Goal: Task Accomplishment & Management: Manage account settings

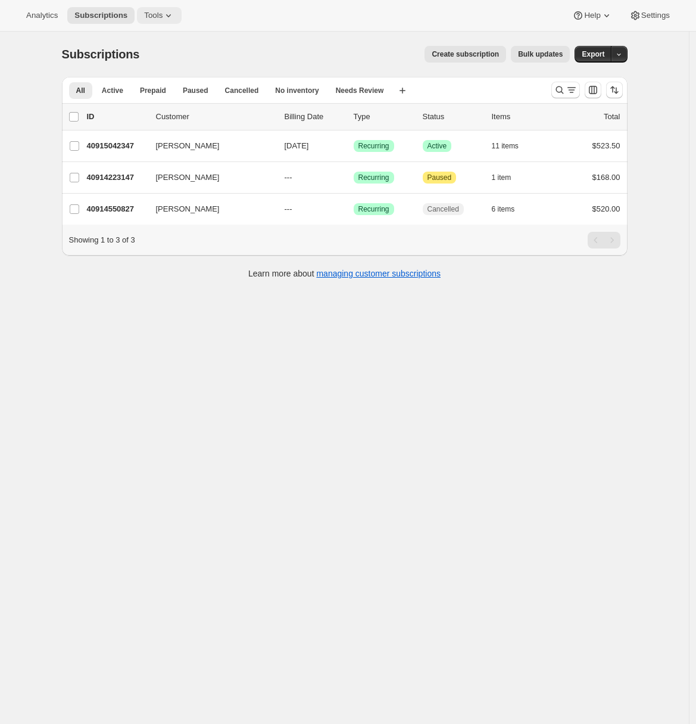
click at [153, 14] on span "Tools" at bounding box center [153, 16] width 18 height 10
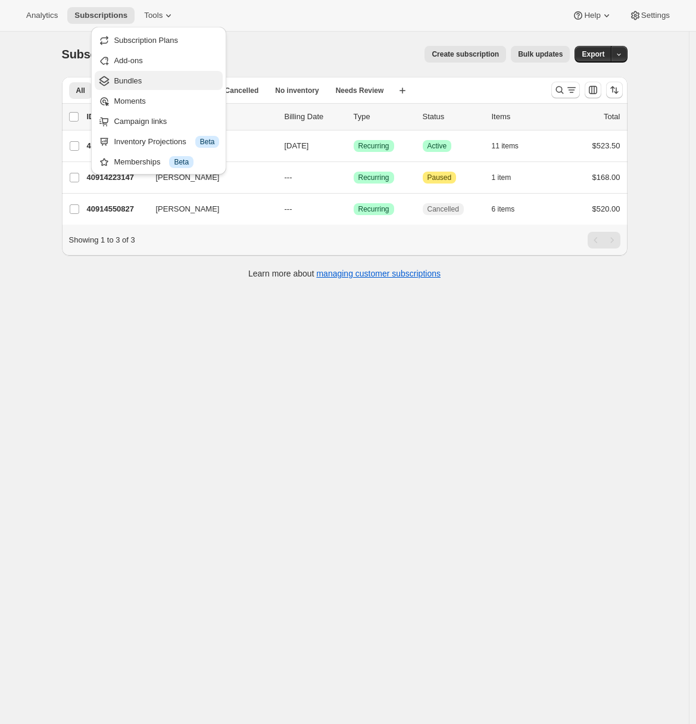
click at [141, 79] on span "Bundles" at bounding box center [128, 80] width 28 height 9
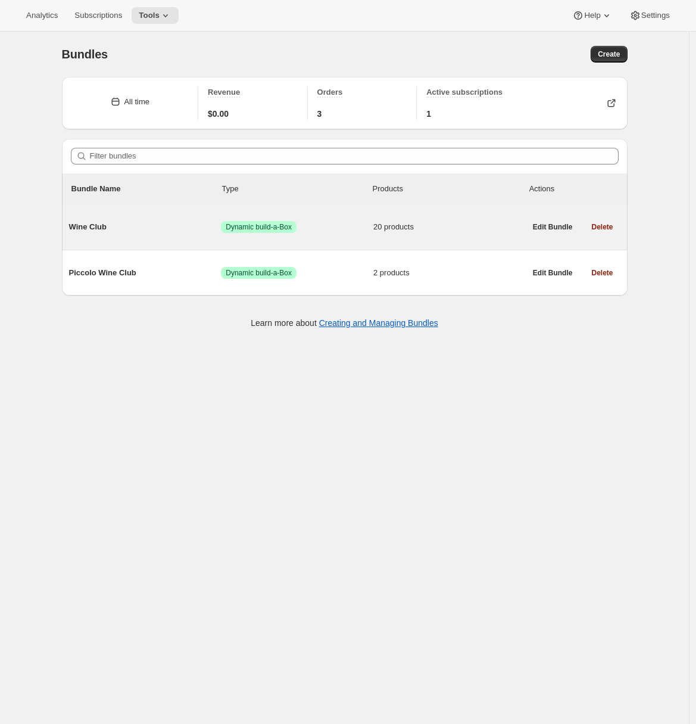
click at [117, 235] on div "Wine Club Success Dynamic build-a-Box 20 products" at bounding box center [297, 226] width 457 height 31
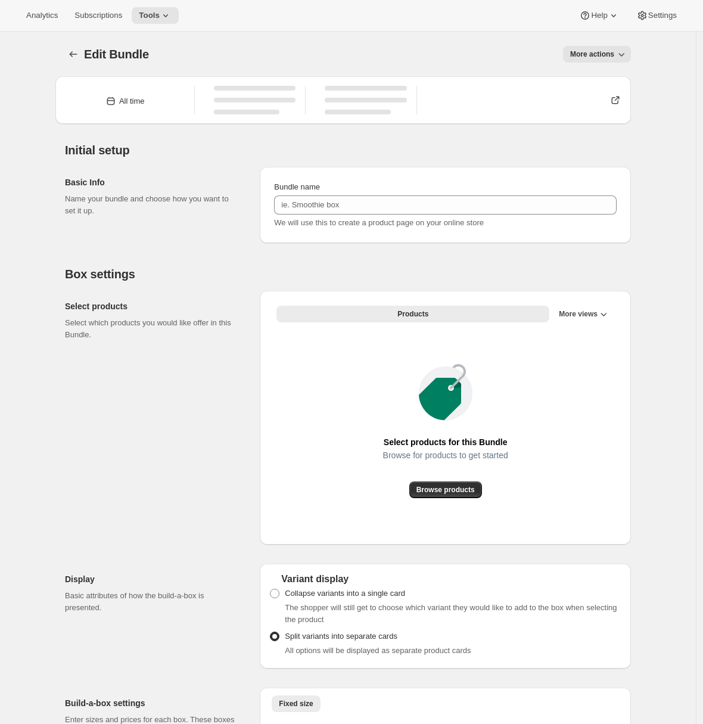
type input "Wine Club"
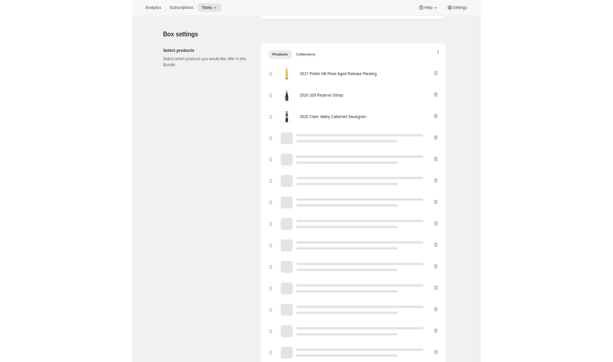
scroll to position [506, 0]
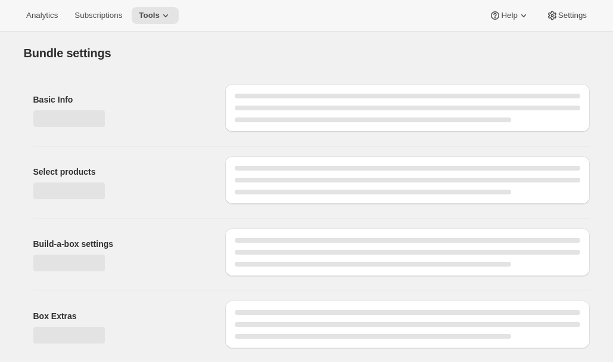
type input "Wine Club"
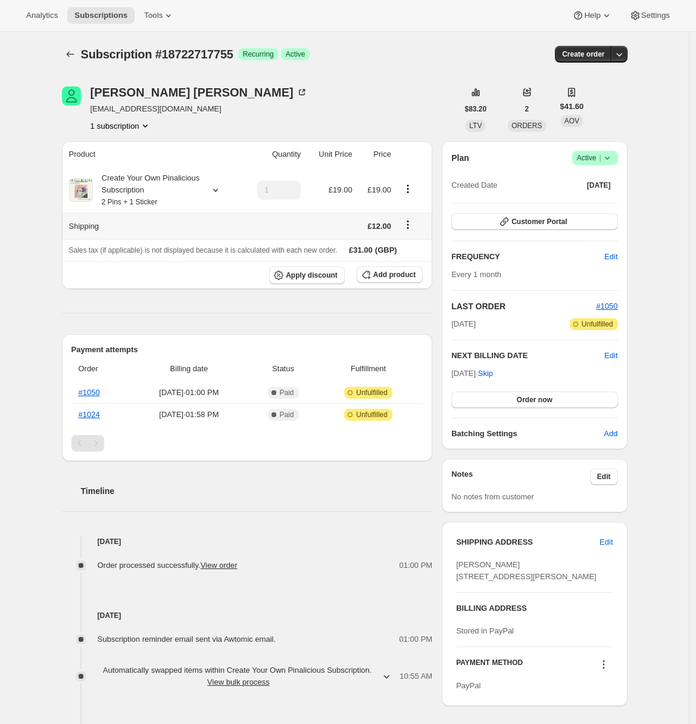
click at [410, 222] on icon "Shipping actions" at bounding box center [408, 225] width 12 height 12
click at [407, 248] on span "Edit shipping rate" at bounding box center [410, 248] width 60 height 9
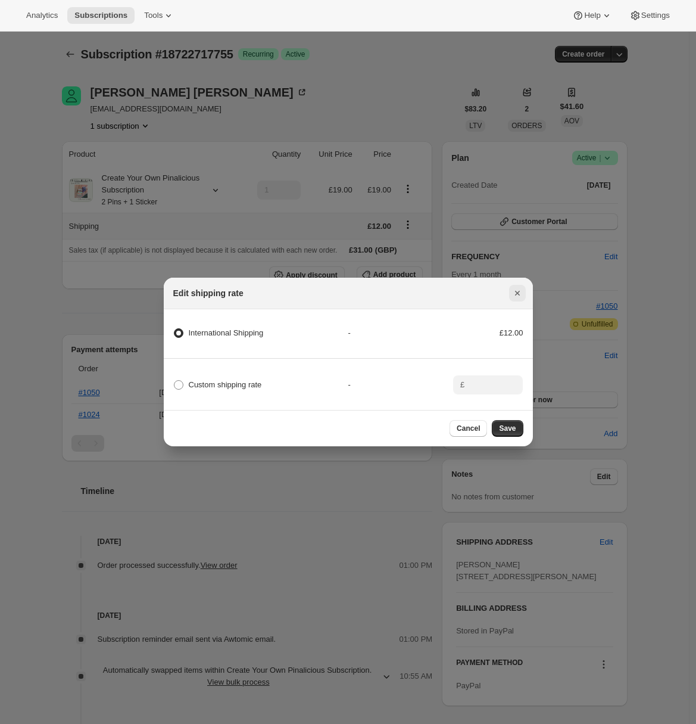
click at [519, 289] on icon "Close" at bounding box center [518, 293] width 12 height 12
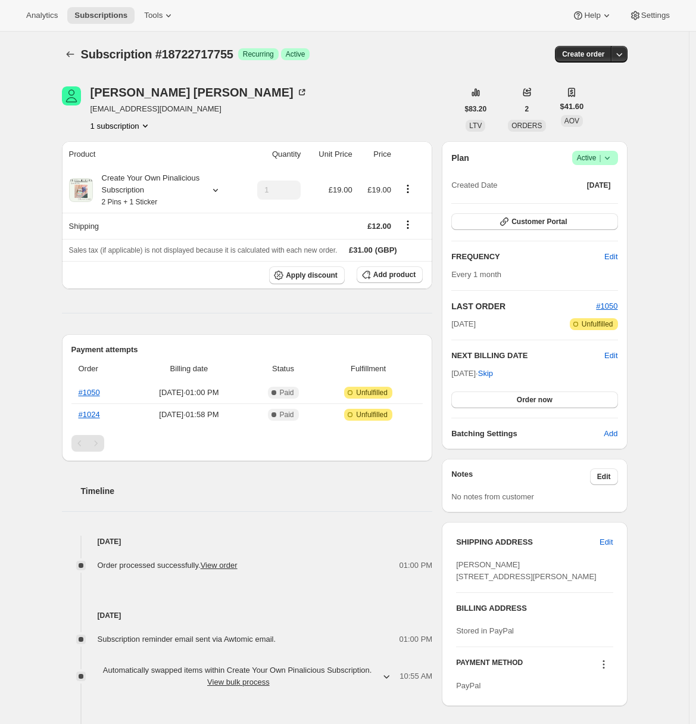
click at [46, 323] on div "Subscription #18722717755. This page is ready Subscription #18722717755 Success…" at bounding box center [344, 423] width 689 height 783
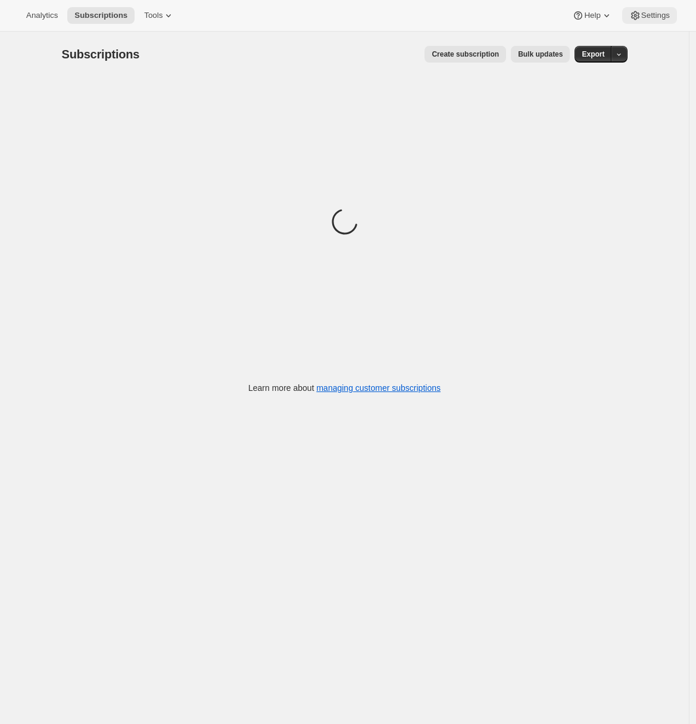
click at [668, 21] on button "Settings" at bounding box center [650, 15] width 55 height 17
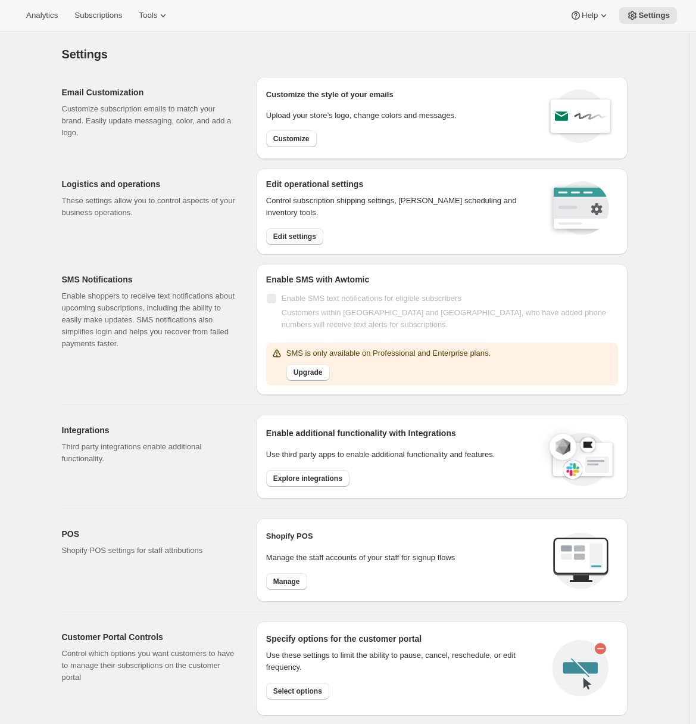
click at [273, 236] on button "Edit settings" at bounding box center [294, 236] width 57 height 17
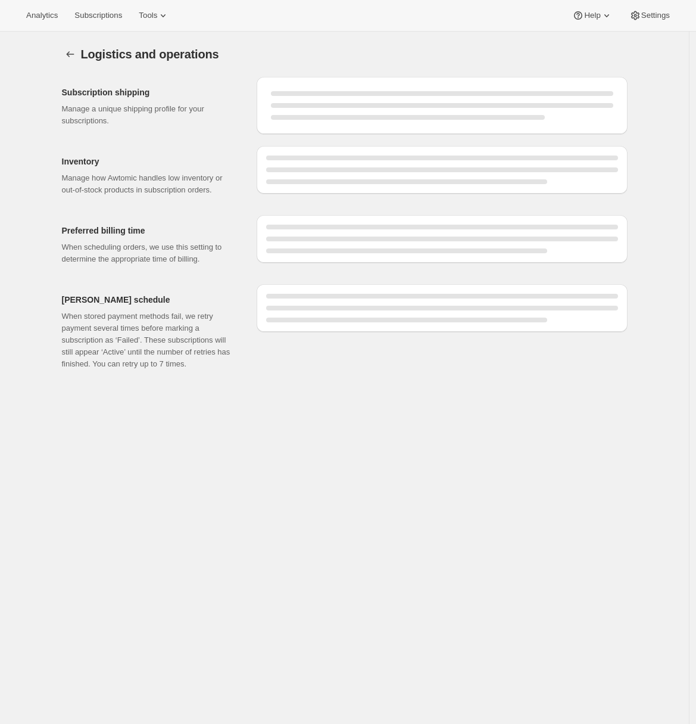
select select "DAY"
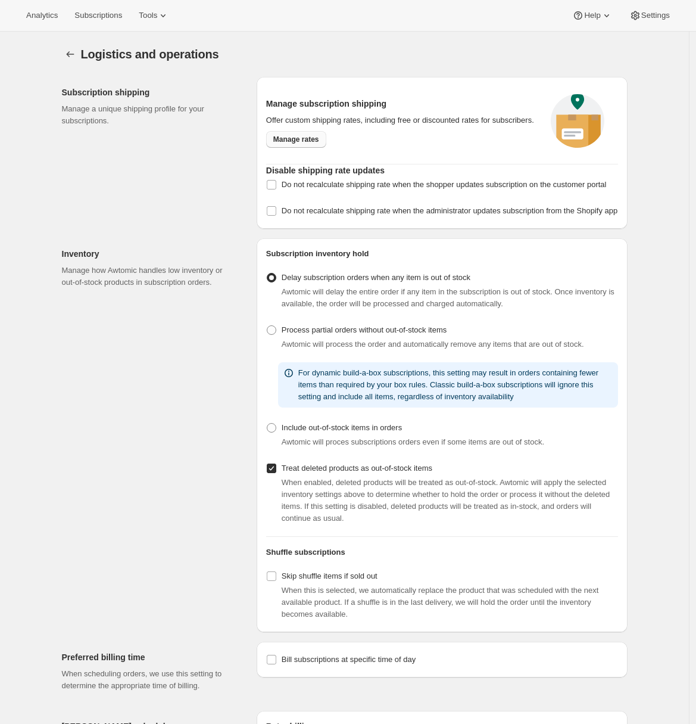
click at [291, 142] on span "Manage rates" at bounding box center [296, 140] width 46 height 10
click at [169, 21] on icon at bounding box center [163, 16] width 12 height 12
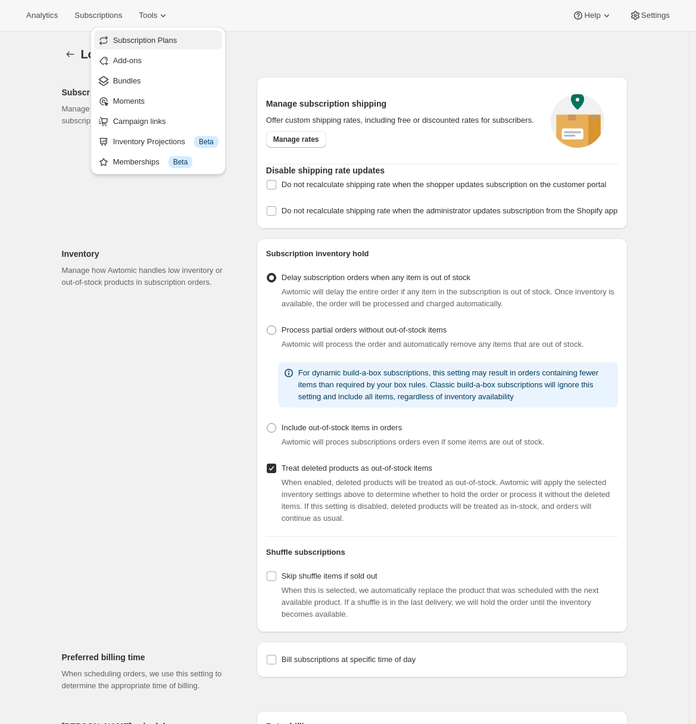
click at [163, 38] on span "Subscription Plans" at bounding box center [145, 40] width 64 height 9
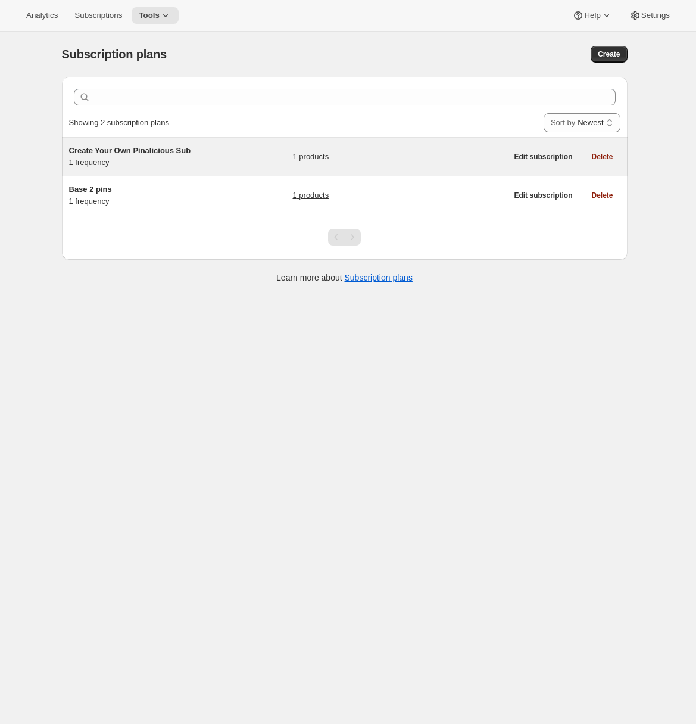
click at [191, 155] on span "Create Your Own Pinalicious Sub" at bounding box center [130, 150] width 122 height 9
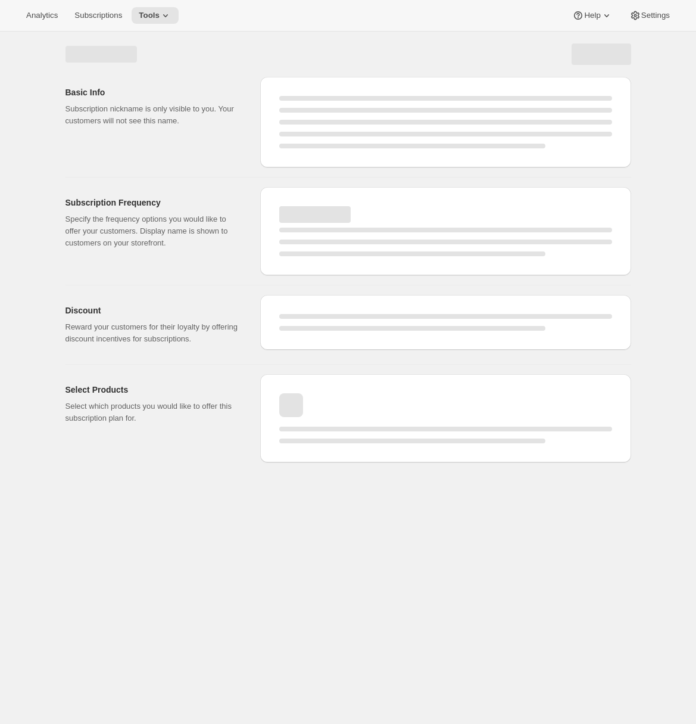
select select "WEEK"
select select "MONTH"
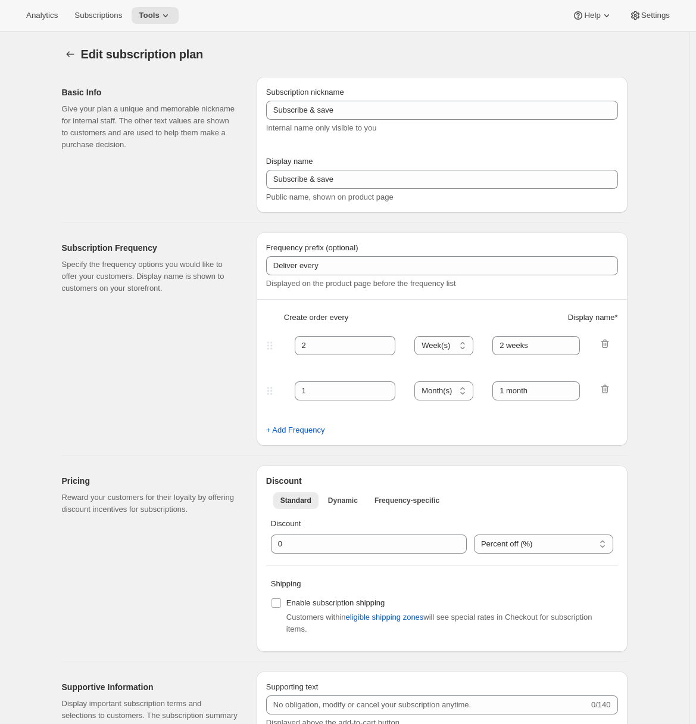
type input "Create Your Own Pinalicious Sub"
type input "Create Your Own Pinalicious Subscription"
type input "Your choice of 2 pins + 1 sticker with delivery every"
type input "1"
select select "MONTH"
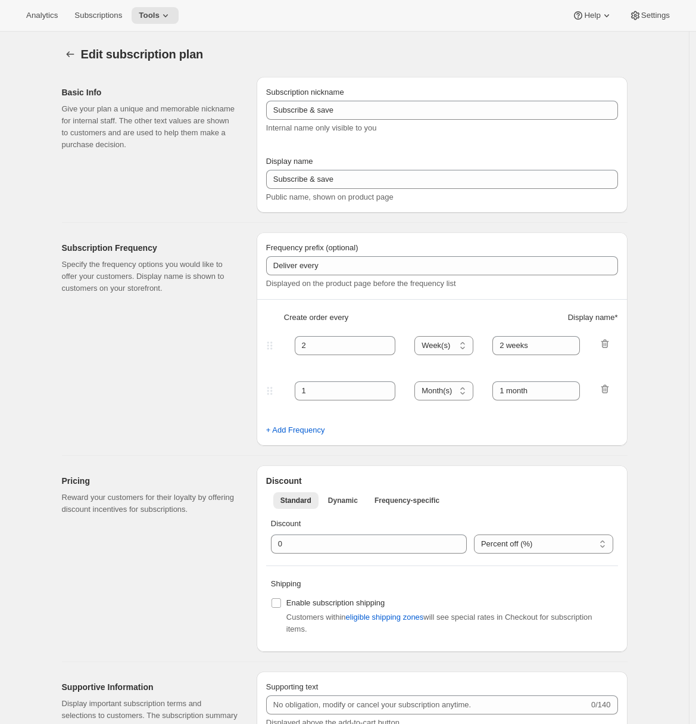
type input "1 month"
type input "0.0"
select select "FIXED_AMOUNT"
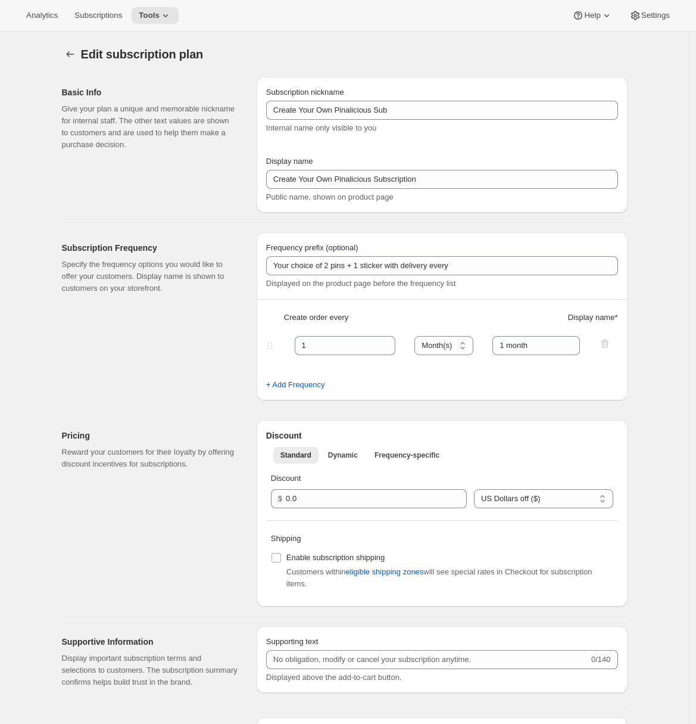
scroll to position [260, 0]
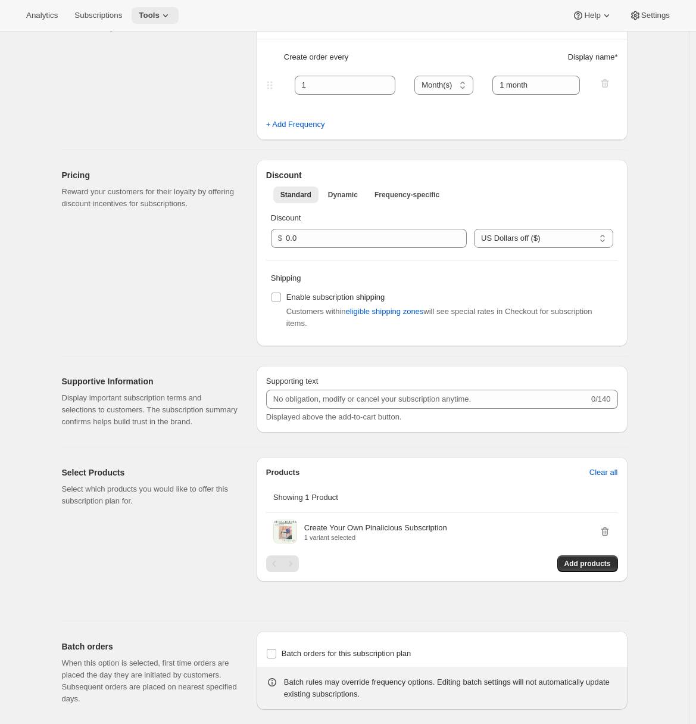
click at [169, 17] on icon at bounding box center [166, 16] width 12 height 12
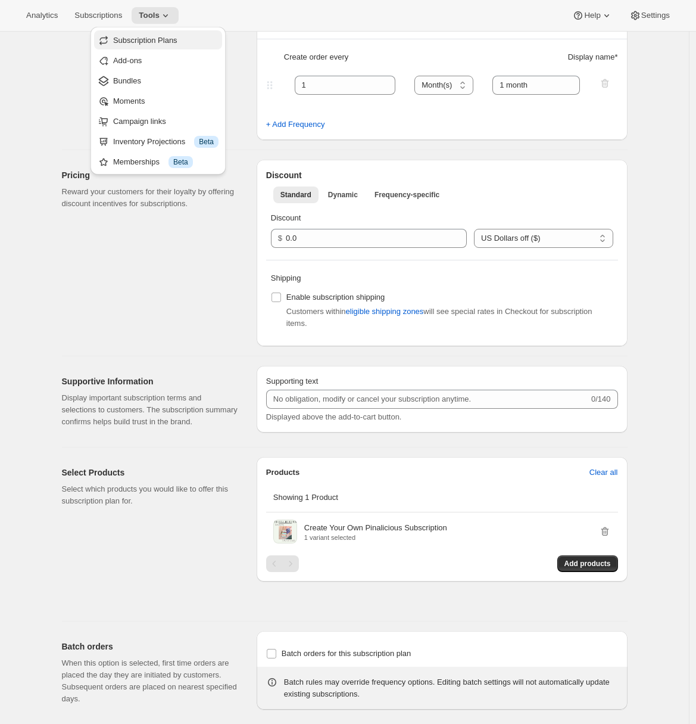
click at [173, 37] on span "Subscription Plans" at bounding box center [145, 40] width 64 height 9
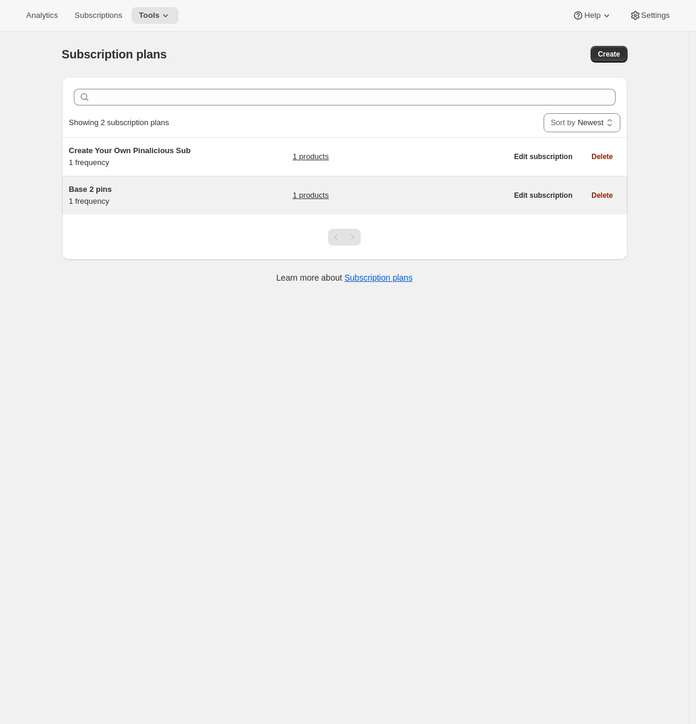
click at [161, 184] on h5 "Base 2 pins" at bounding box center [143, 189] width 149 height 12
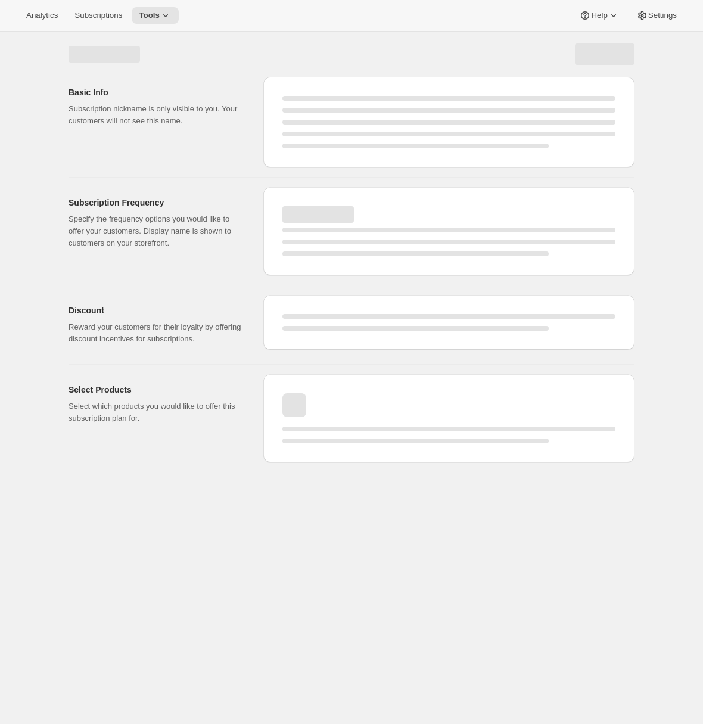
select select "WEEK"
select select "MONTH"
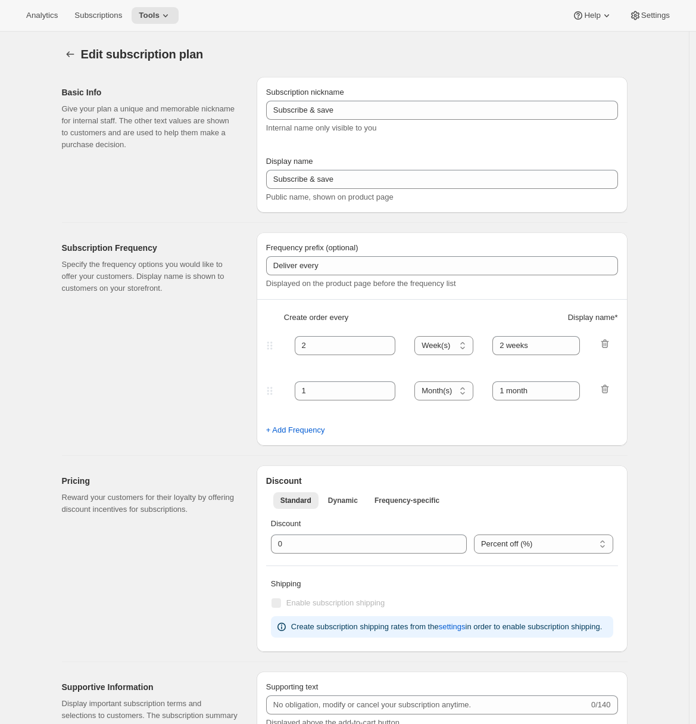
type input "Base 2 pins"
type input "The Duet Subscription"
type input "We deliver 2 amazing bookish af pins + a sticker every"
type input "1"
select select "MONTH"
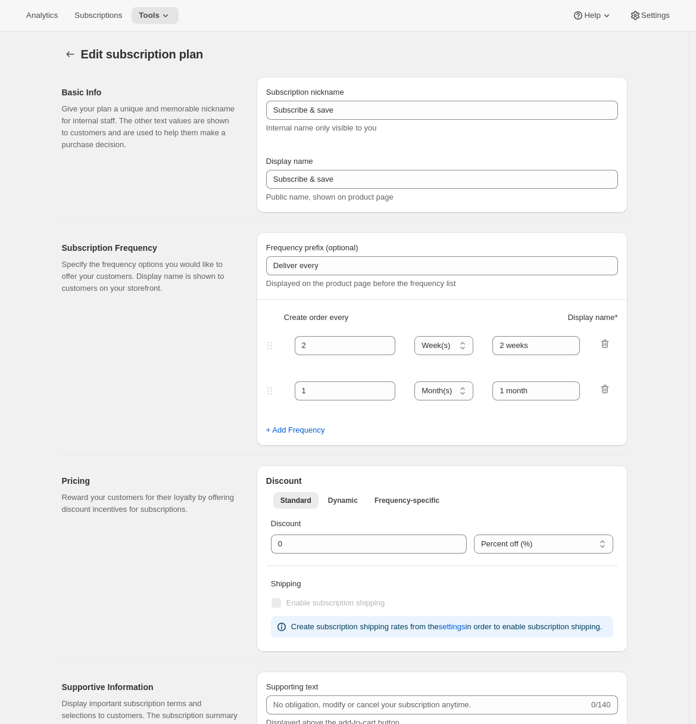
type input "1 month"
type input "10.0"
select select "FIXED_AMOUNT"
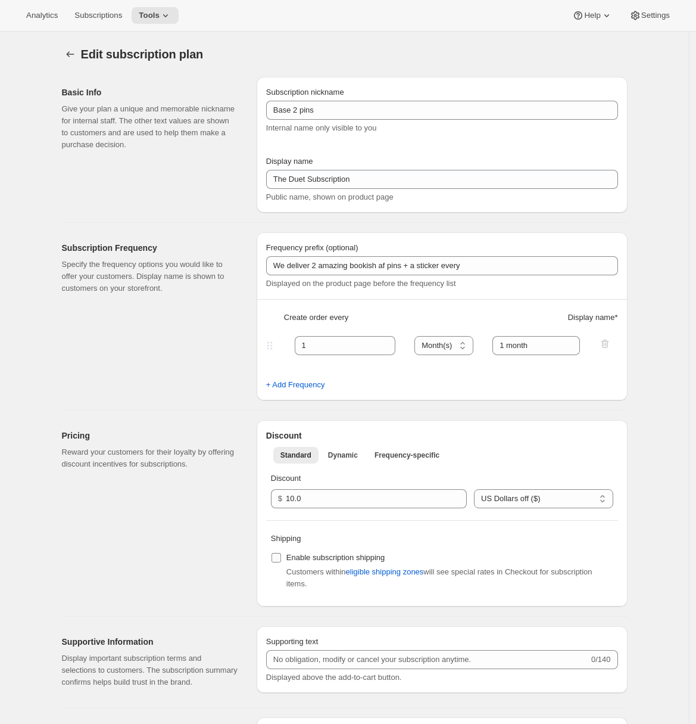
click at [279, 561] on input "Enable subscription shipping" at bounding box center [277, 558] width 10 height 10
checkbox input "true"
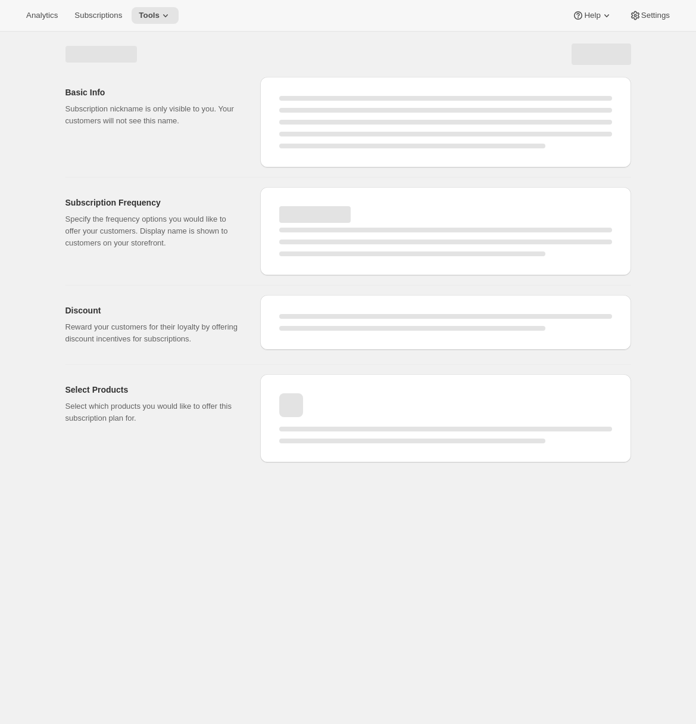
select select "MONTH"
select select "FIXED_AMOUNT"
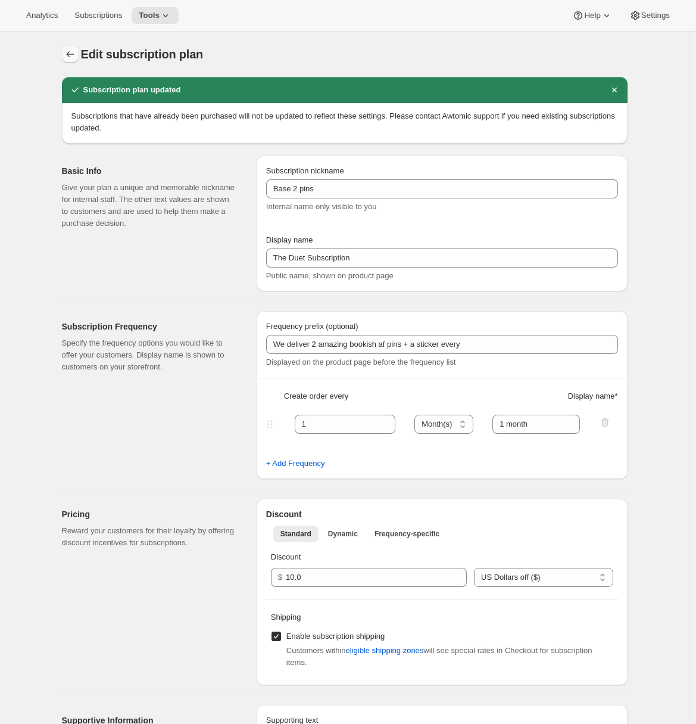
click at [76, 60] on icon "Subscription plans" at bounding box center [70, 54] width 12 height 12
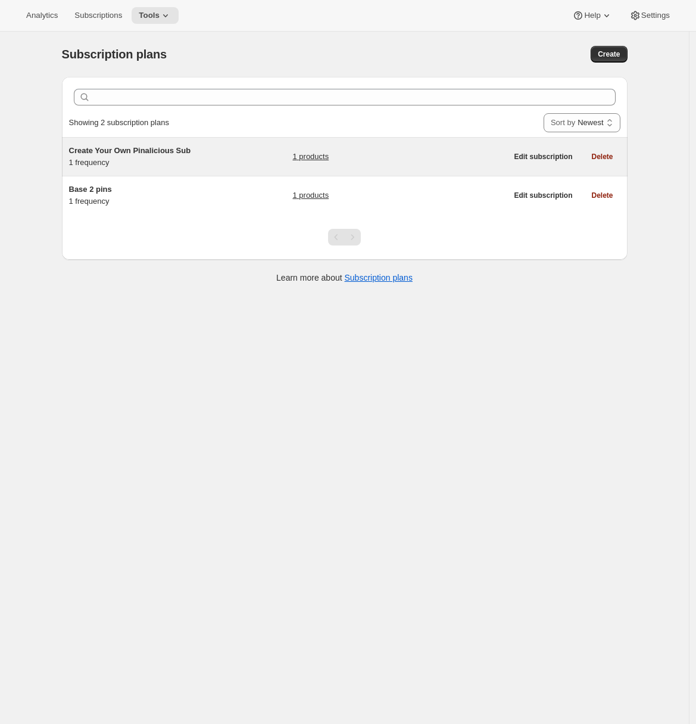
click at [164, 166] on div "Create Your Own Pinalicious Sub 1 frequency" at bounding box center [143, 157] width 149 height 24
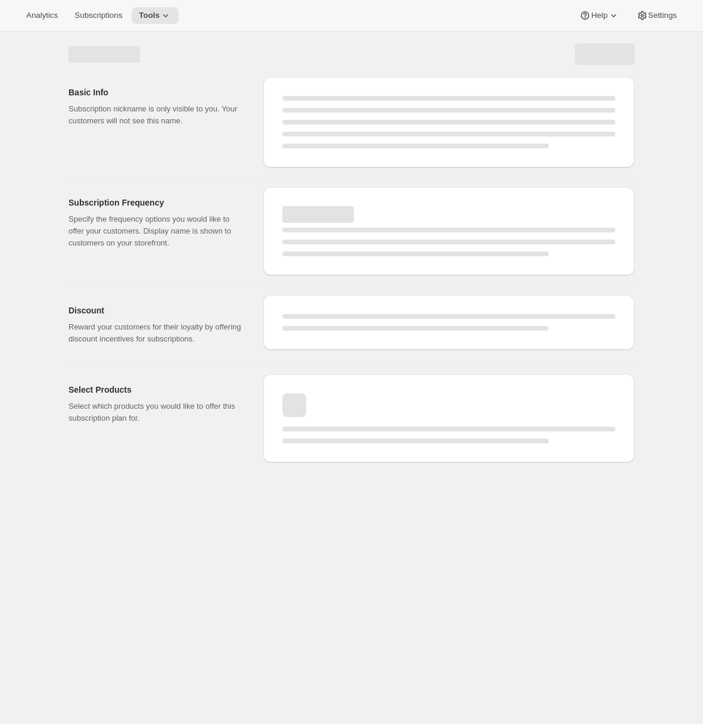
select select "WEEK"
select select "MONTH"
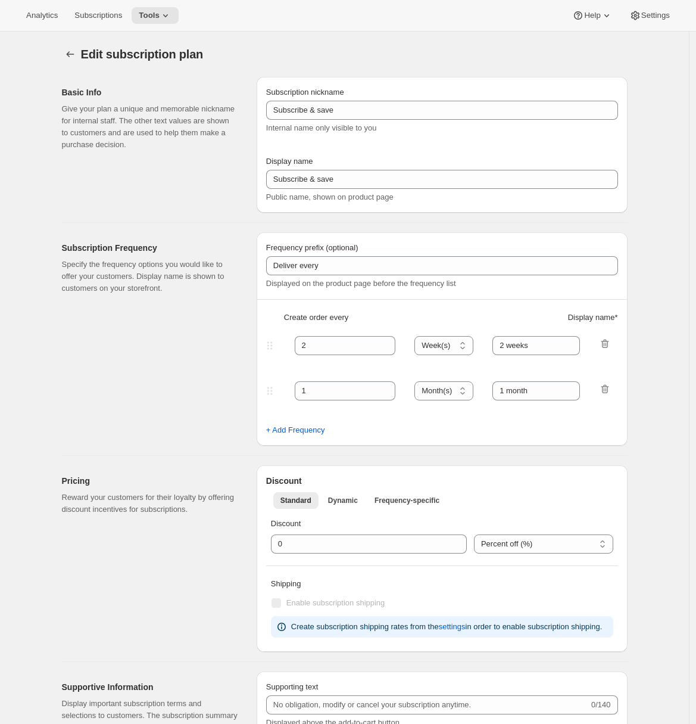
type input "Create Your Own Pinalicious Sub"
type input "Create Your Own Pinalicious Subscription"
type input "Your choice of 2 pins + 1 sticker with delivery every"
type input "1"
select select "MONTH"
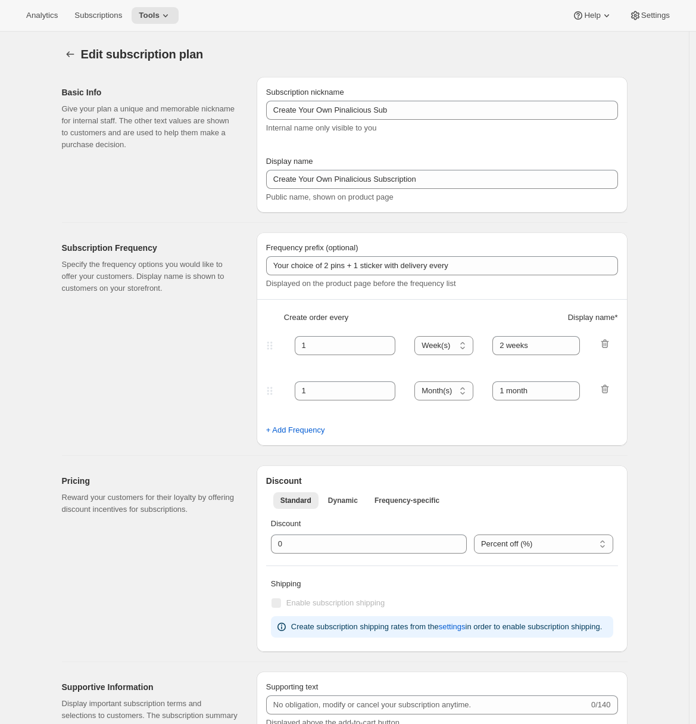
type input "1 month"
type input "0.0"
select select "FIXED_AMOUNT"
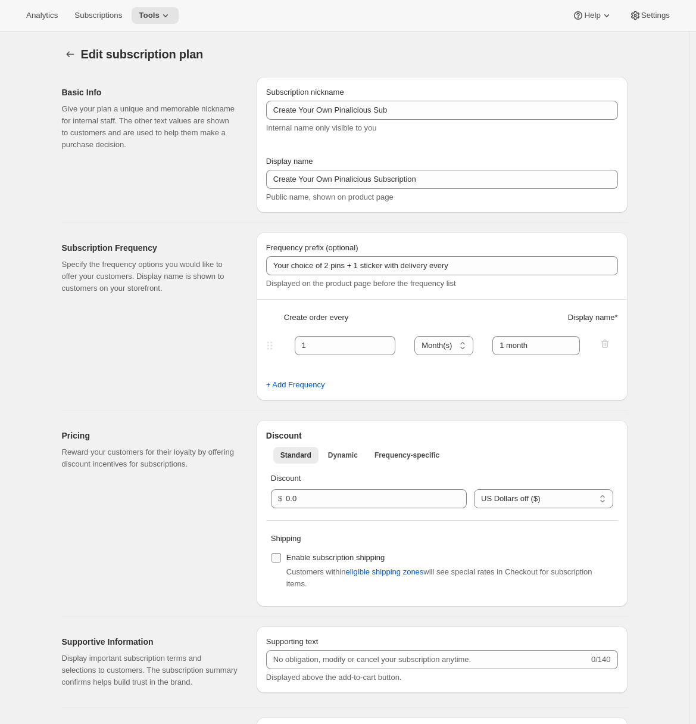
click at [286, 560] on label "Enable subscription shipping" at bounding box center [328, 557] width 114 height 17
click at [281, 560] on input "Enable subscription shipping" at bounding box center [277, 558] width 10 height 10
checkbox input "true"
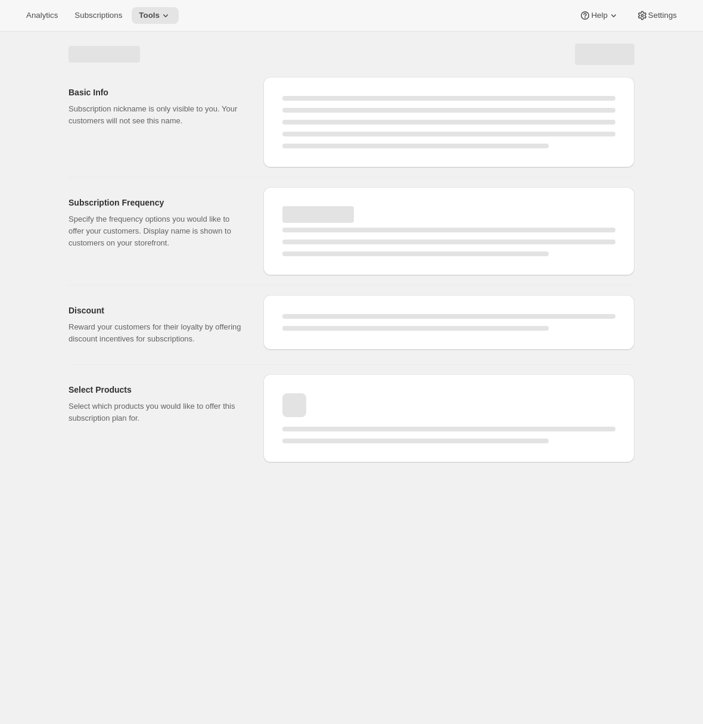
select select "MONTH"
select select "FIXED_AMOUNT"
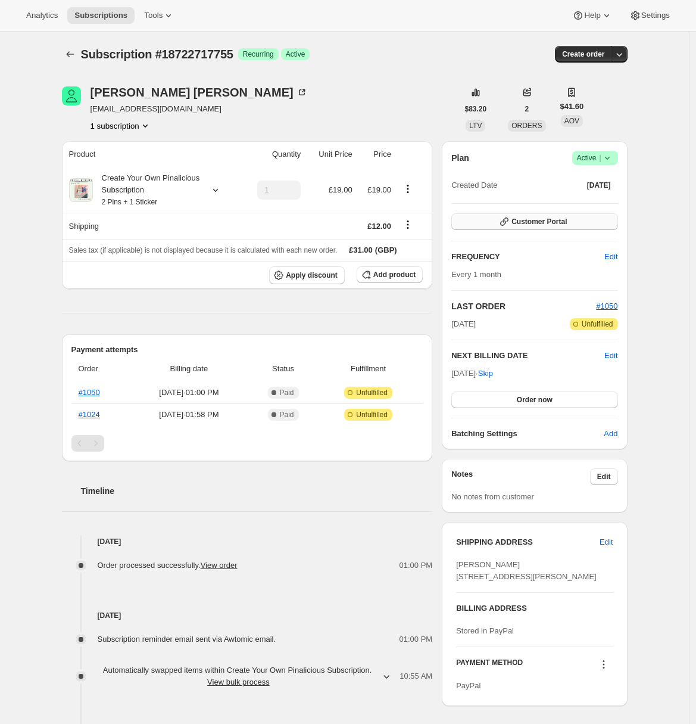
click at [519, 216] on button "Customer Portal" at bounding box center [535, 221] width 166 height 17
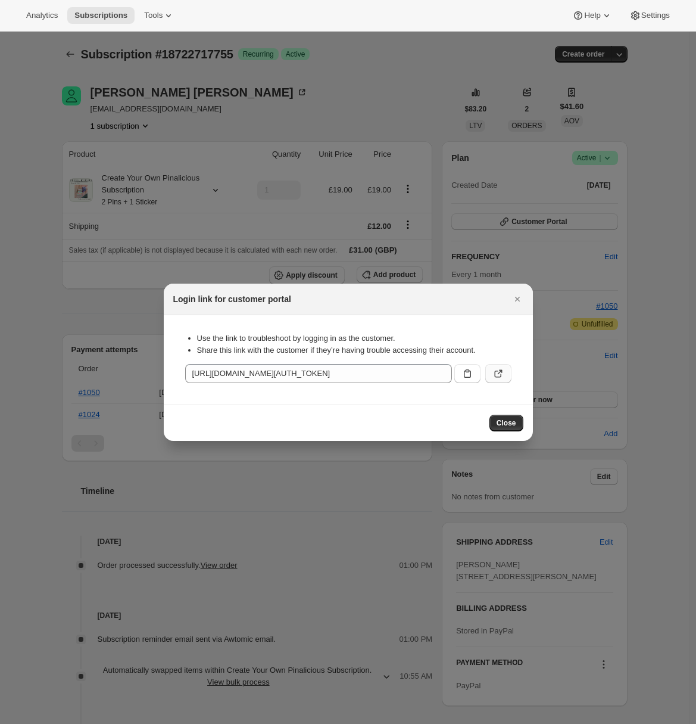
click at [503, 370] on icon ":r1i:" at bounding box center [499, 374] width 12 height 12
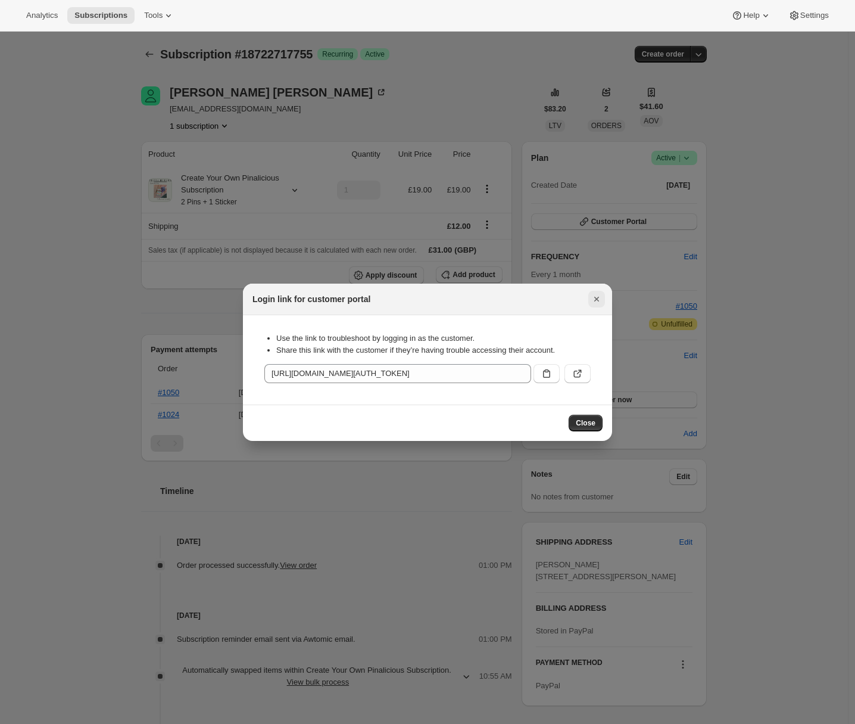
click at [600, 300] on icon "Close" at bounding box center [597, 299] width 12 height 12
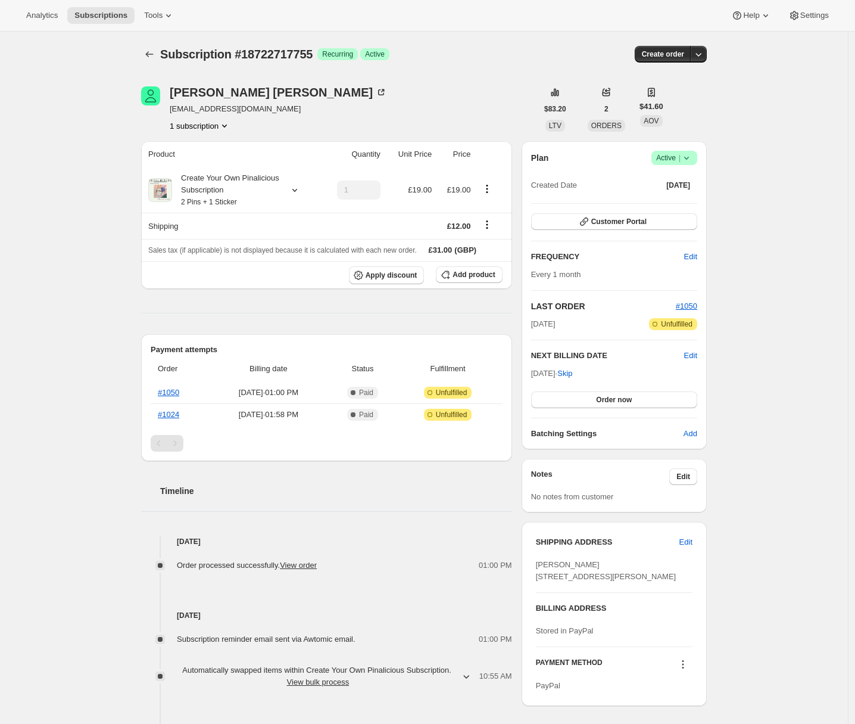
click at [122, 328] on div "Subscription #18722717755. This page is ready Subscription #18722717755 Success…" at bounding box center [424, 423] width 848 height 783
click at [829, 13] on span "Settings" at bounding box center [815, 16] width 29 height 10
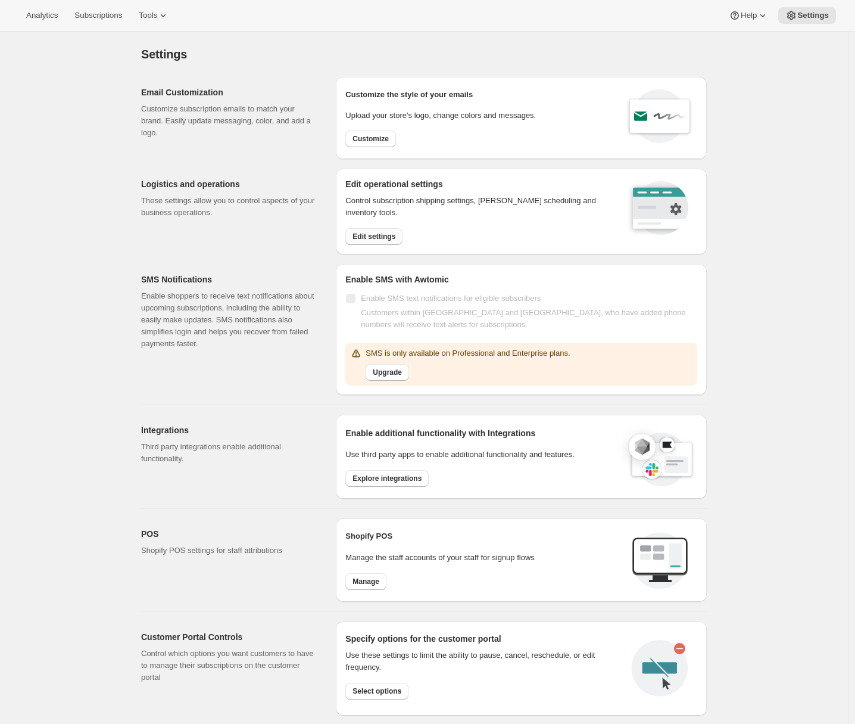
click at [361, 243] on button "Edit settings" at bounding box center [374, 236] width 57 height 17
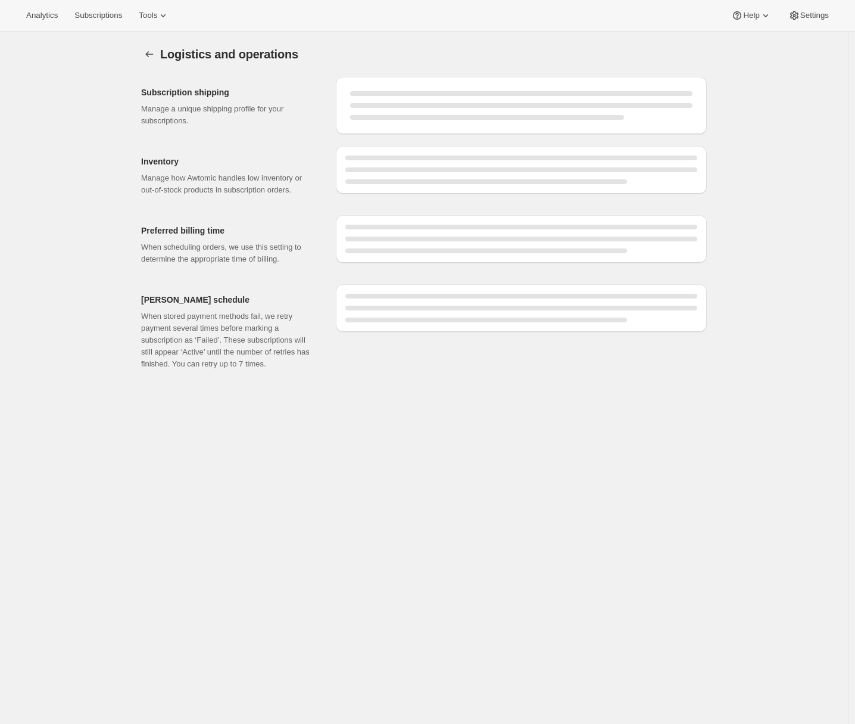
select select "DAY"
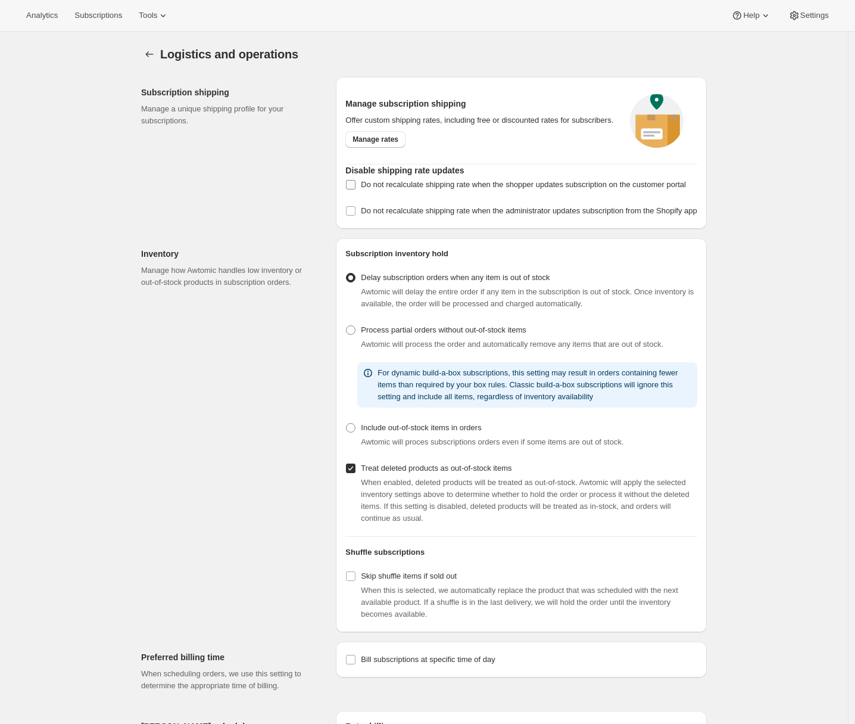
click at [369, 186] on span "Do not recalculate shipping rate when the shopper updates subscription on the c…" at bounding box center [523, 184] width 325 height 9
click at [356, 186] on input "Do not recalculate shipping rate when the shopper updates subscription on the c…" at bounding box center [351, 185] width 10 height 10
click at [351, 187] on input "Do not recalculate shipping rate when the shopper updates subscription on the c…" at bounding box center [351, 185] width 10 height 10
checkbox input "false"
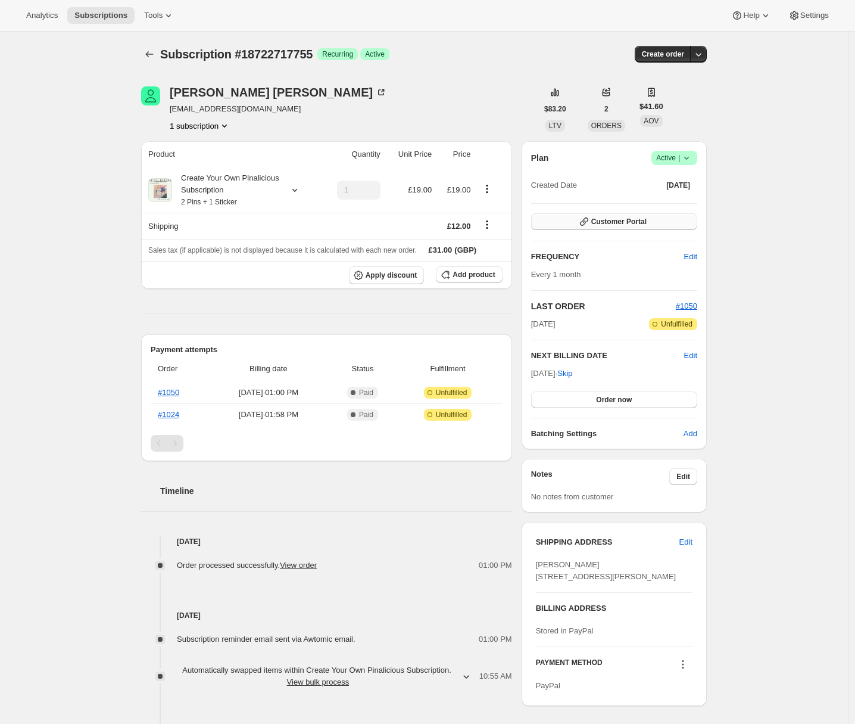
click at [645, 226] on button "Customer Portal" at bounding box center [614, 221] width 166 height 17
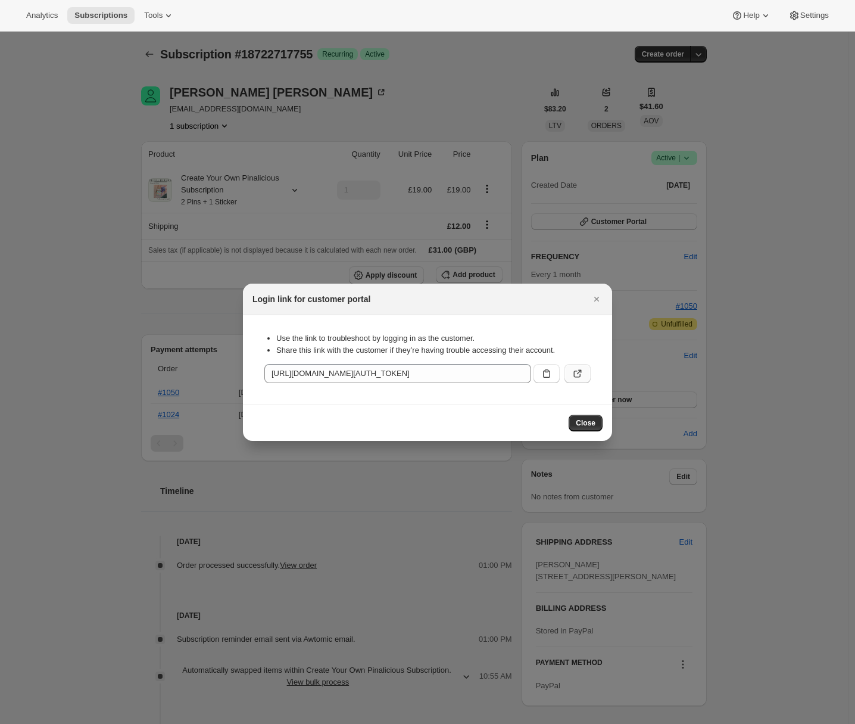
click at [578, 375] on icon ":r1i:" at bounding box center [578, 374] width 12 height 12
click at [599, 301] on icon "Close" at bounding box center [597, 299] width 12 height 12
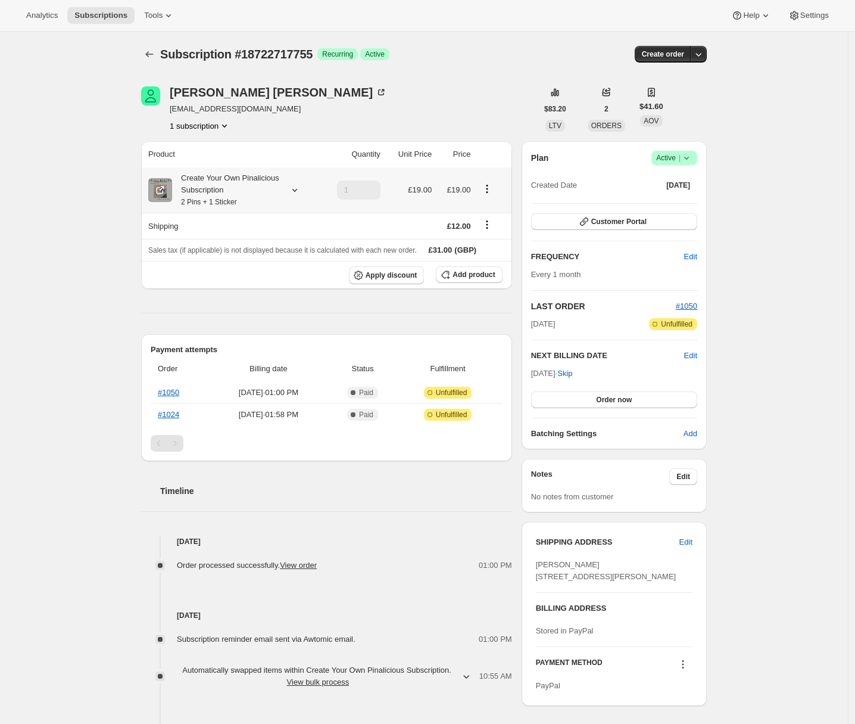
click at [296, 191] on icon at bounding box center [295, 190] width 12 height 12
click at [231, 292] on span "Edit box" at bounding box center [226, 293] width 28 height 10
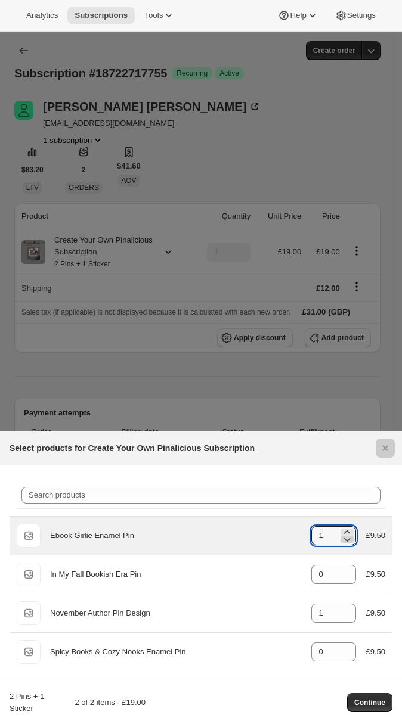
click at [347, 539] on icon ":r2o:" at bounding box center [347, 540] width 7 height 4
type input "0"
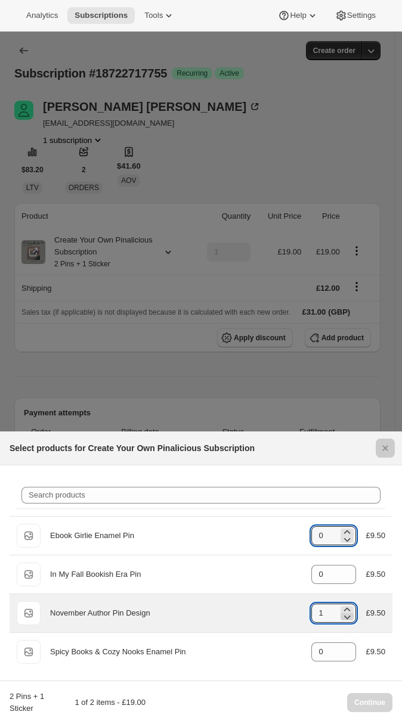
click at [346, 616] on icon ":r2o:" at bounding box center [347, 617] width 12 height 12
type input "0"
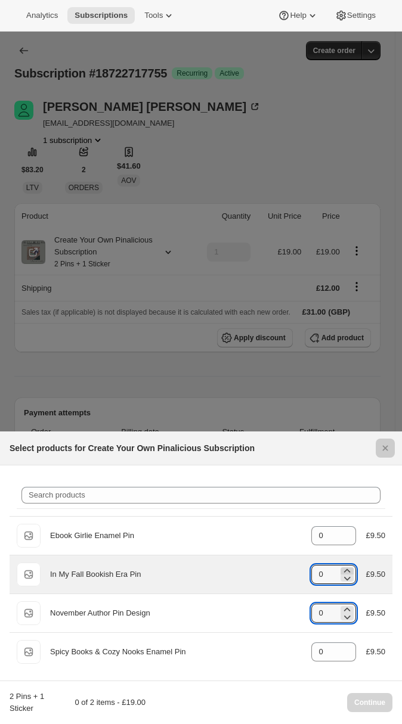
click at [346, 569] on icon ":r2o:" at bounding box center [347, 571] width 12 height 12
type input "1"
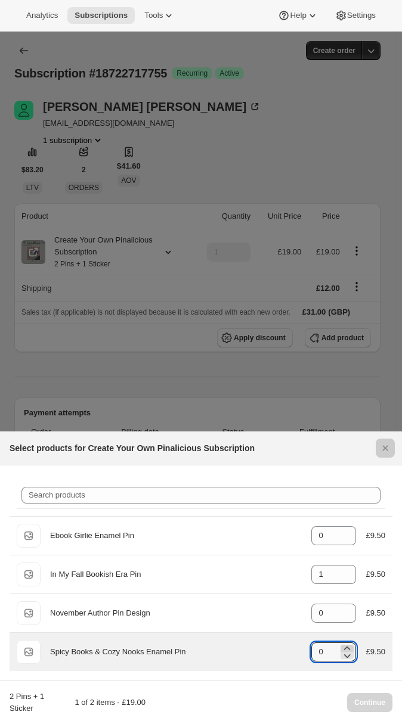
click at [347, 646] on icon ":r2o:" at bounding box center [347, 648] width 12 height 12
type input "1"
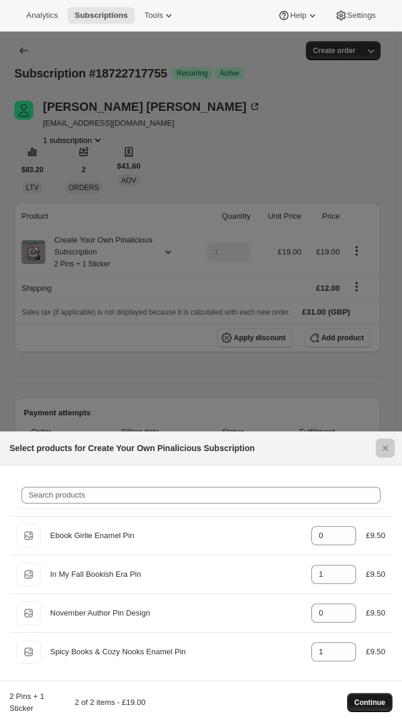
click at [371, 701] on span "Continue" at bounding box center [369, 703] width 31 height 10
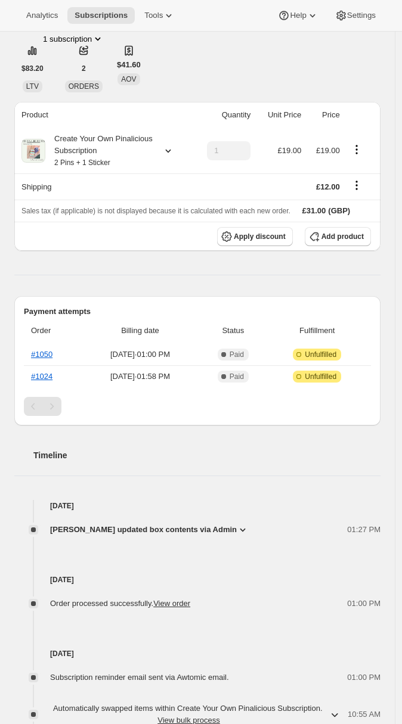
scroll to position [39, 0]
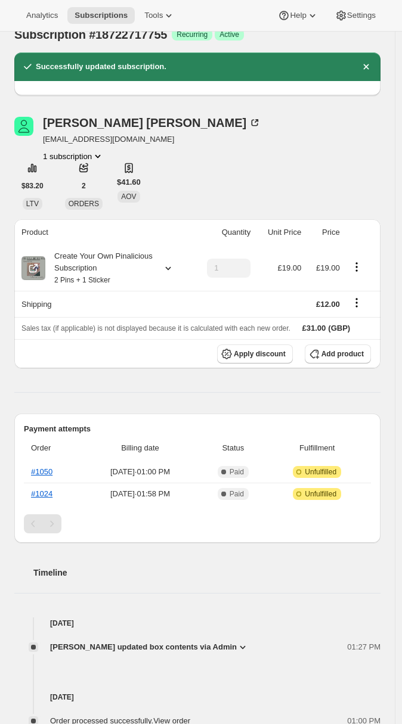
click at [138, 267] on div "Create Your Own Pinalicious Subscription 2 Pins + 1 Sticker" at bounding box center [98, 268] width 107 height 36
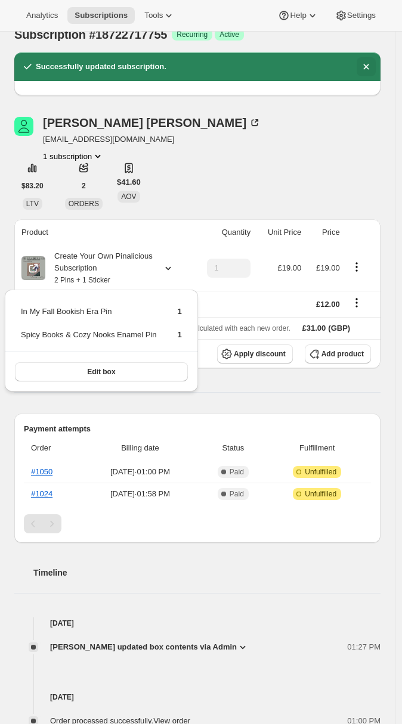
click at [371, 73] on button "Dismiss notification" at bounding box center [365, 66] width 19 height 19
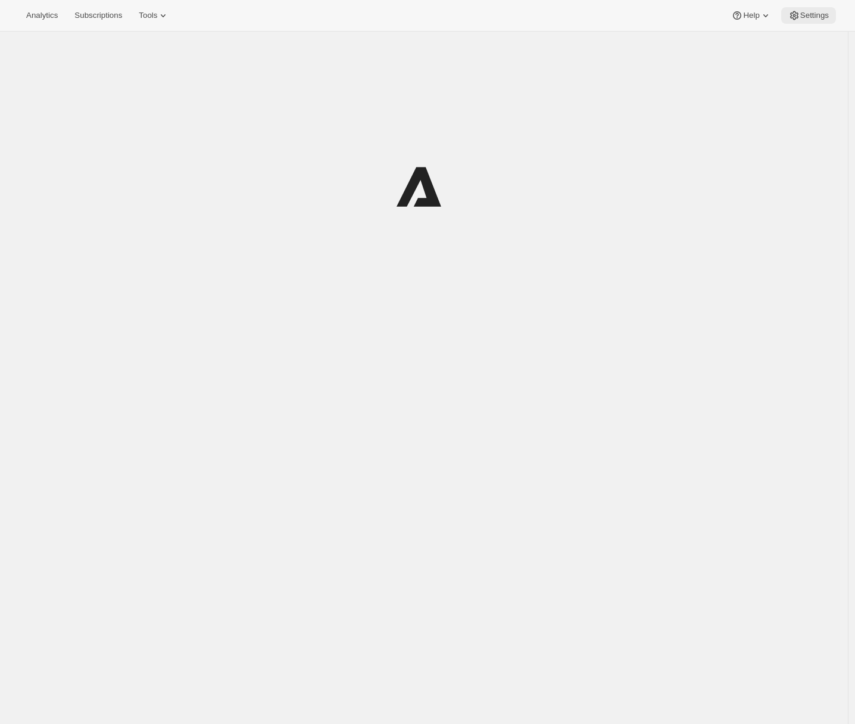
click at [805, 17] on span "Settings" at bounding box center [815, 16] width 29 height 10
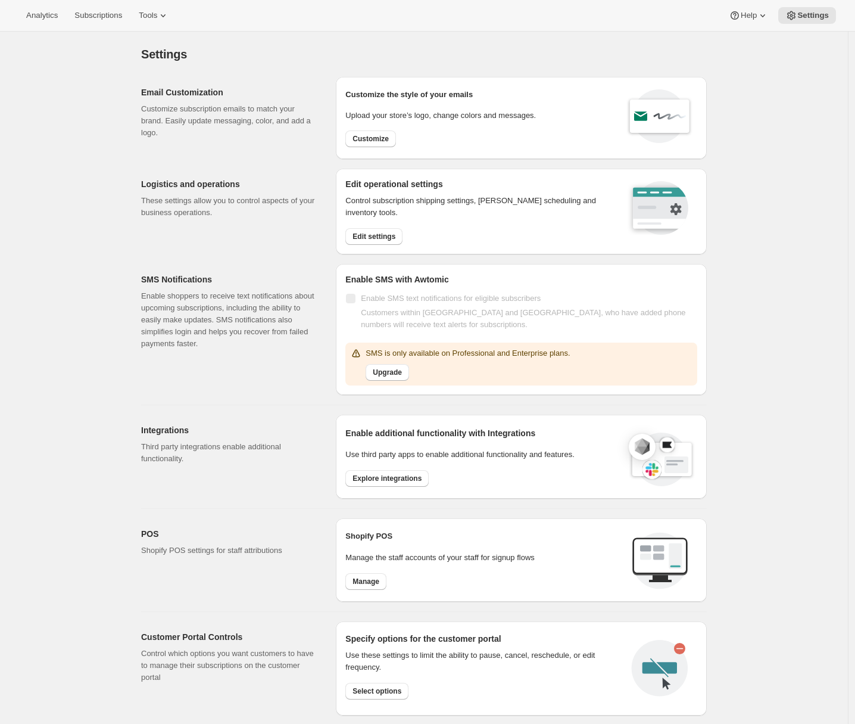
click at [184, 197] on p "These settings allow you to control aspects of your business operations." at bounding box center [229, 207] width 176 height 24
click at [387, 238] on span "Edit settings" at bounding box center [374, 237] width 43 height 10
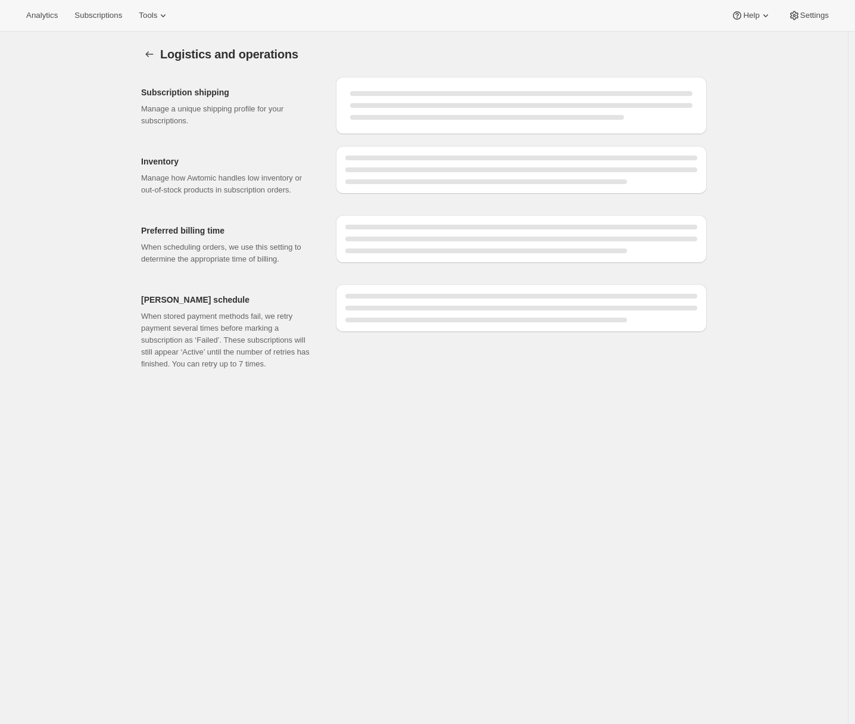
select select "DAY"
